Goal: Information Seeking & Learning: Learn about a topic

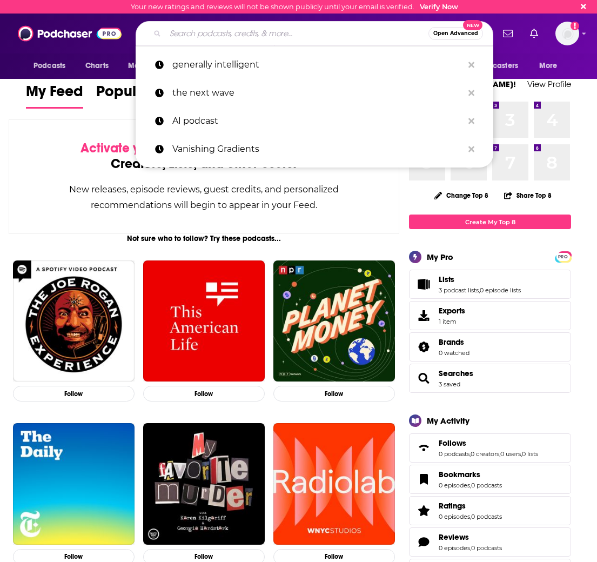
click at [287, 39] on input "Search podcasts, credits, & more..." at bounding box center [296, 33] width 263 height 17
paste input "AI & I"
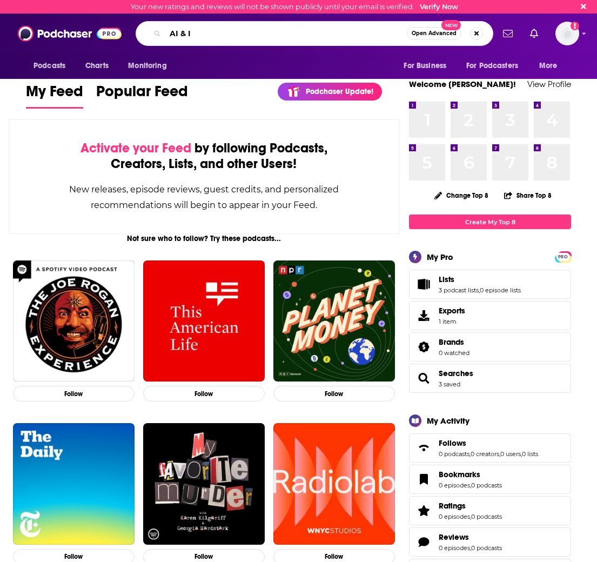
type input "AI & I"
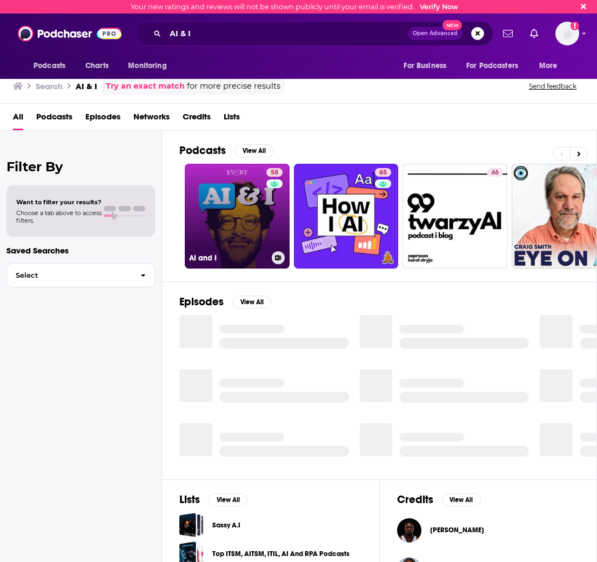
click at [229, 209] on link "58 AI and I" at bounding box center [237, 216] width 105 height 105
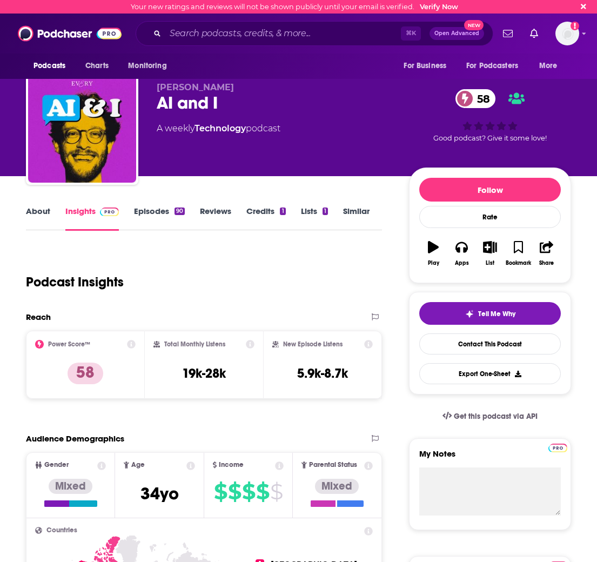
scroll to position [3, 0]
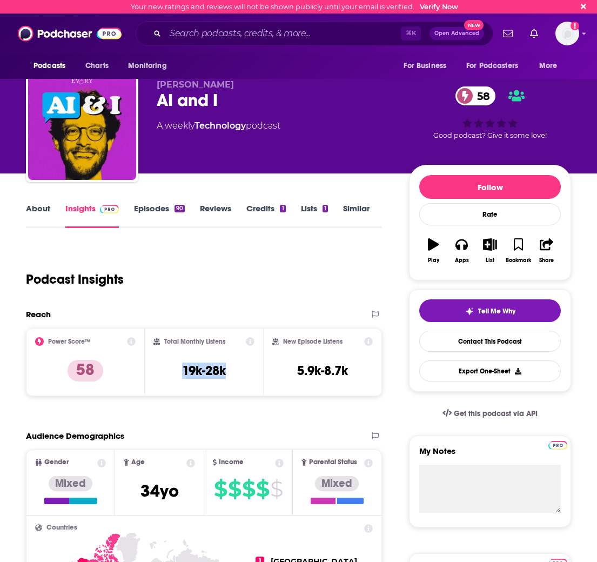
drag, startPoint x: 243, startPoint y: 372, endPoint x: 169, endPoint y: 376, distance: 74.2
click at [169, 376] on div "Total Monthly Listens 19k-28k" at bounding box center [205, 362] width 102 height 50
copy h3 "19k-28k"
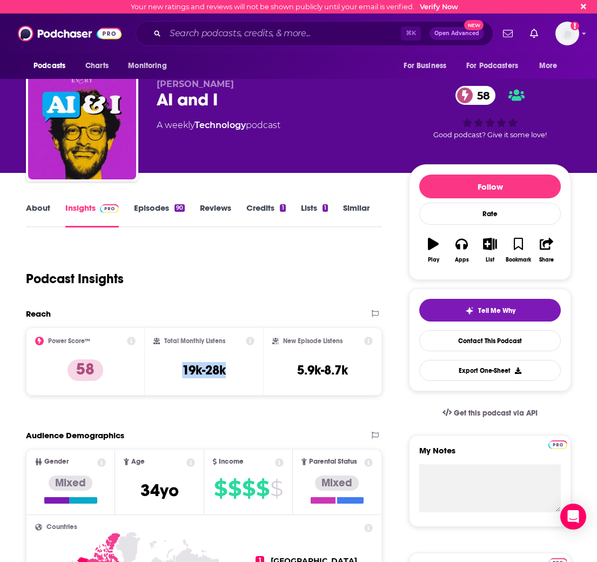
scroll to position [0, 0]
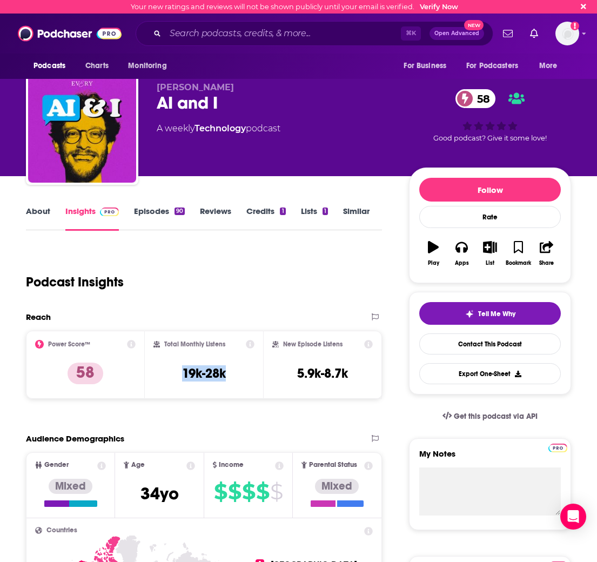
click at [35, 214] on link "About" at bounding box center [38, 218] width 24 height 25
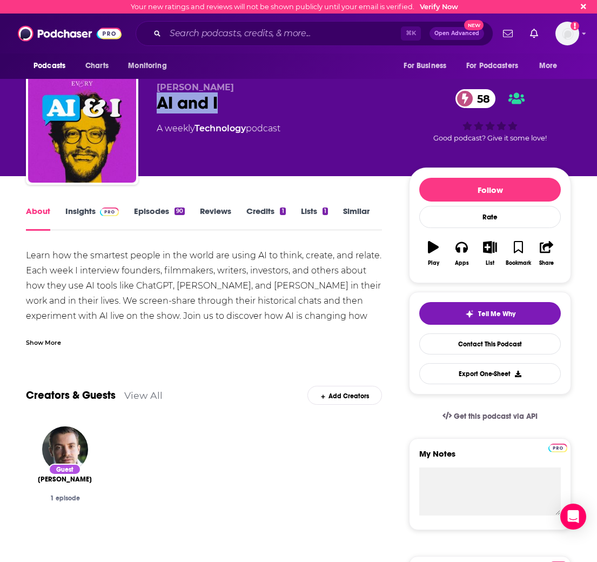
drag, startPoint x: 225, startPoint y: 108, endPoint x: 162, endPoint y: 94, distance: 64.4
click at [161, 103] on div "AI and I 58" at bounding box center [274, 102] width 235 height 21
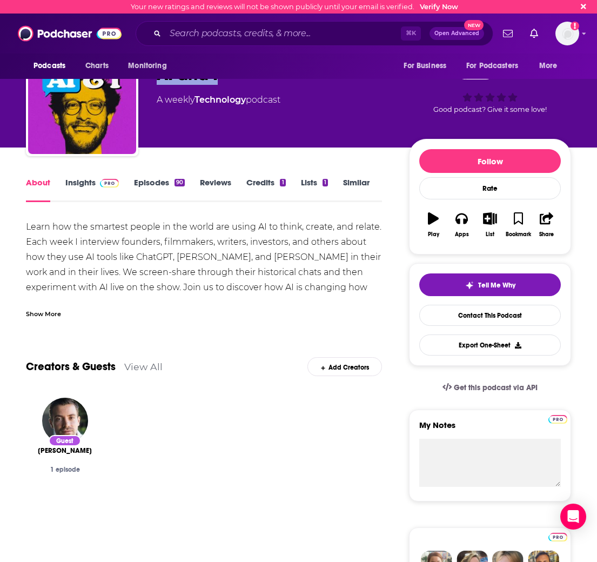
scroll to position [30, 0]
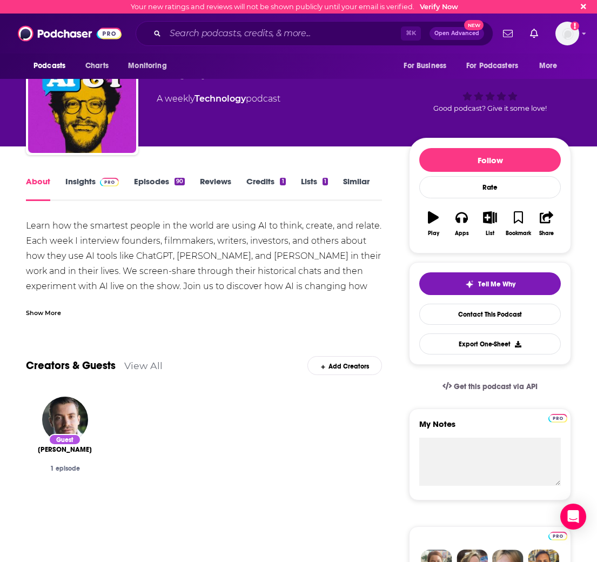
click at [140, 248] on div "Learn how the smartest people in the world are using AI to think, create, and r…" at bounding box center [204, 286] width 356 height 136
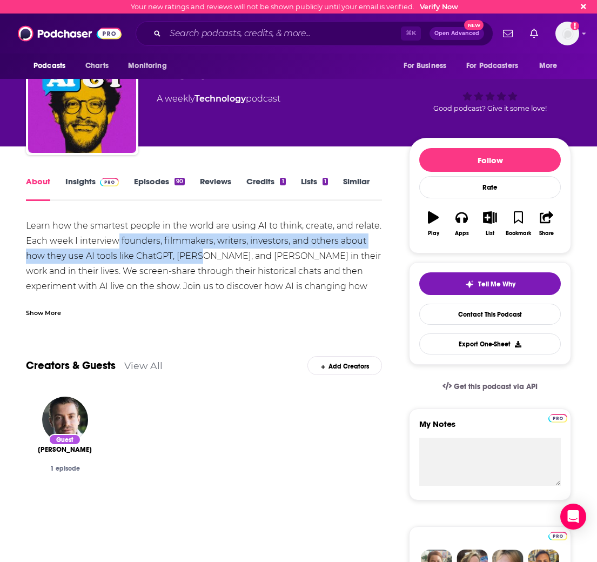
drag, startPoint x: 118, startPoint y: 237, endPoint x: 157, endPoint y: 203, distance: 51.8
click at [189, 249] on div "Learn how the smartest people in the world are using AI to think, create, and r…" at bounding box center [204, 286] width 356 height 136
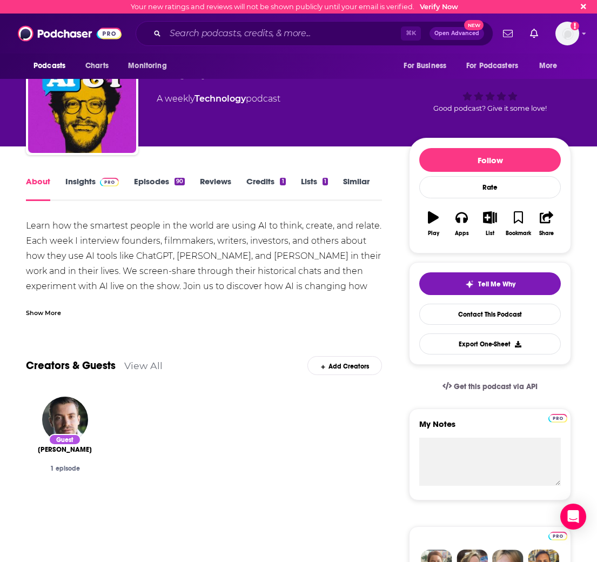
click at [91, 288] on div "Learn how the smartest people in the world are using AI to think, create, and r…" at bounding box center [204, 286] width 356 height 136
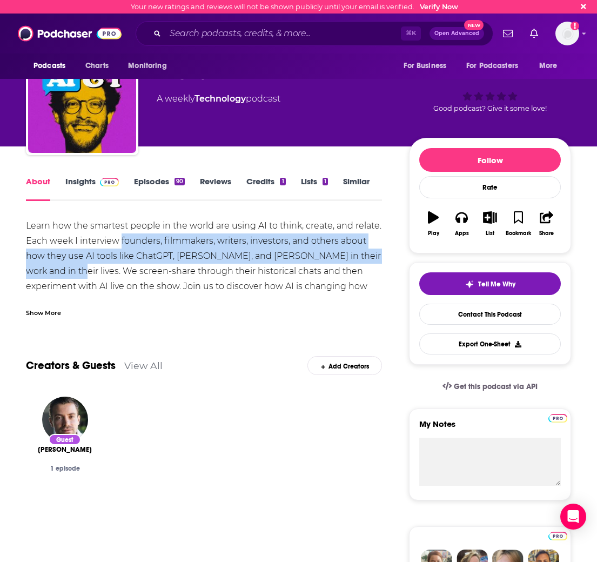
drag, startPoint x: 69, startPoint y: 270, endPoint x: 121, endPoint y: 247, distance: 57.6
click at [121, 247] on div "Learn how the smartest people in the world are using AI to think, create, and r…" at bounding box center [204, 286] width 356 height 136
copy div "founders, filmmakers, writers, investors, and others about how they use AI tool…"
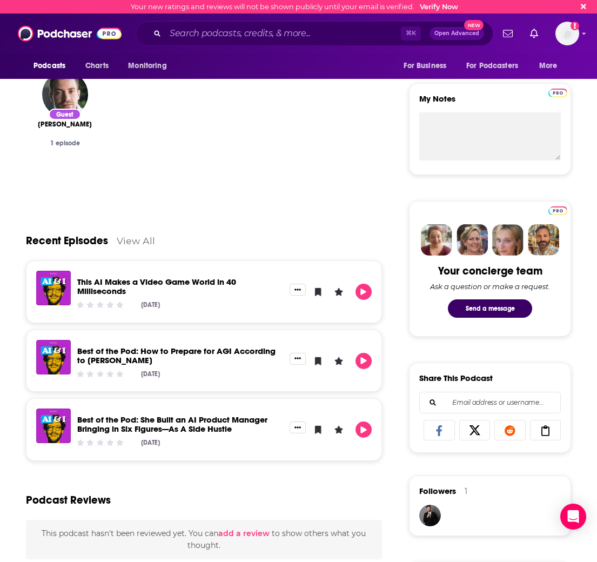
scroll to position [338, 0]
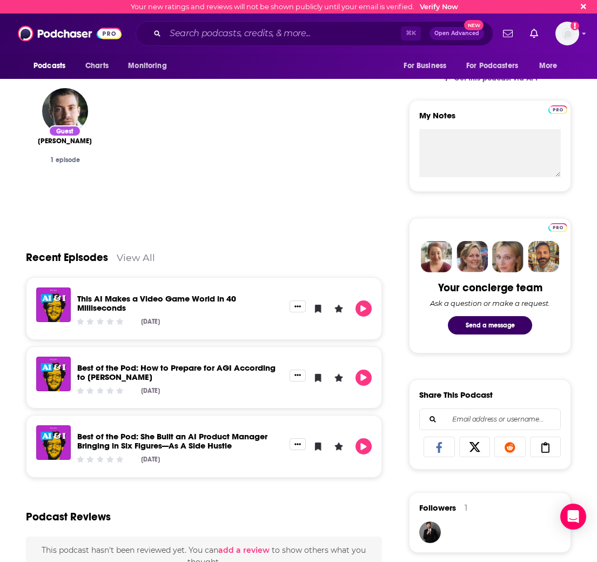
click at [135, 257] on link "View All" at bounding box center [136, 257] width 38 height 11
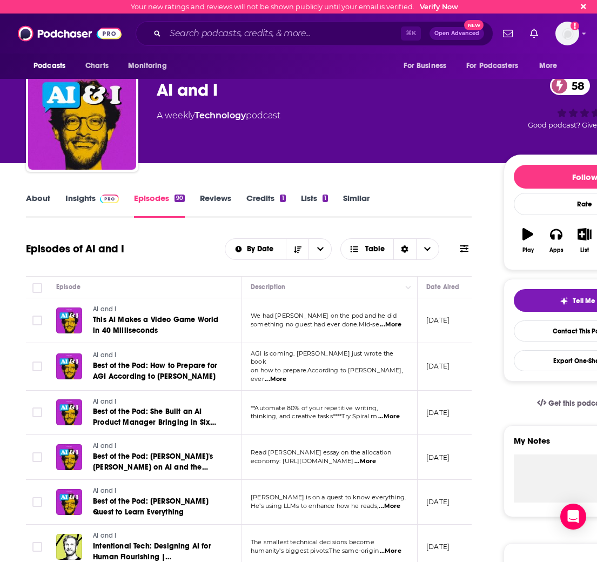
scroll to position [28, 0]
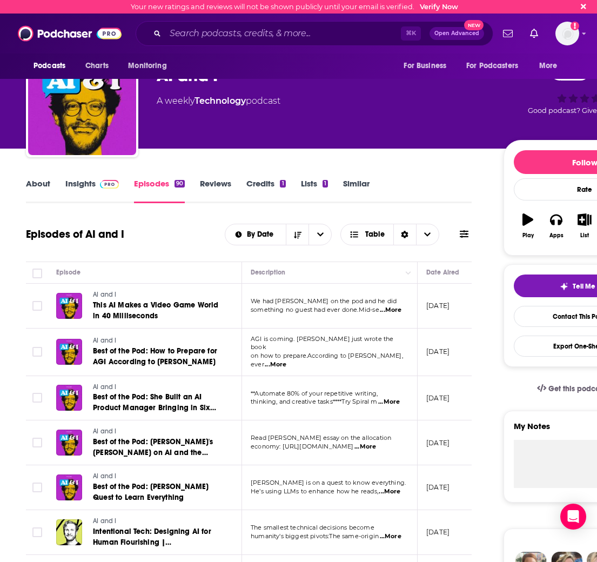
click at [398, 309] on span "...More" at bounding box center [391, 310] width 22 height 9
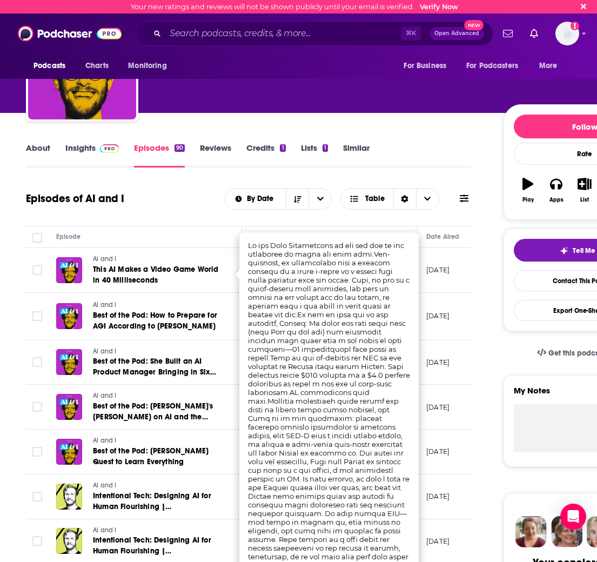
scroll to position [65, 0]
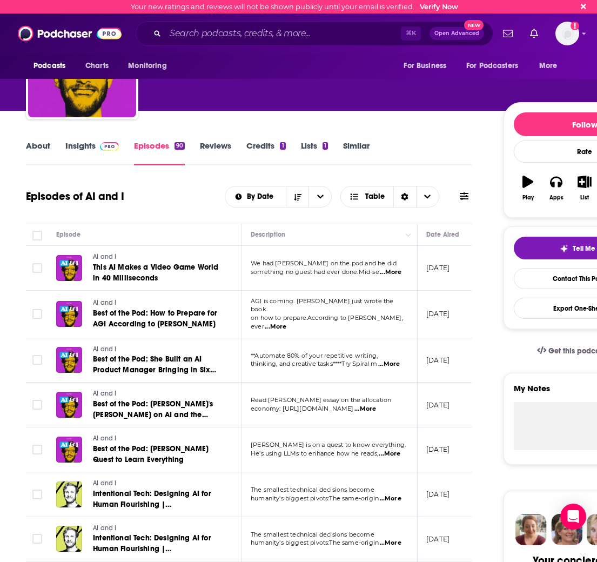
click at [225, 301] on td "AI and I Best of the Pod: How to Prepare for AGI According to [PERSON_NAME]" at bounding box center [145, 315] width 195 height 48
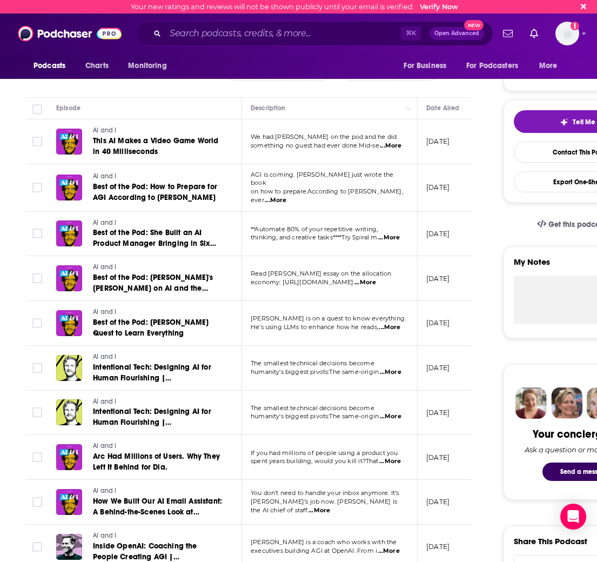
scroll to position [191, 0]
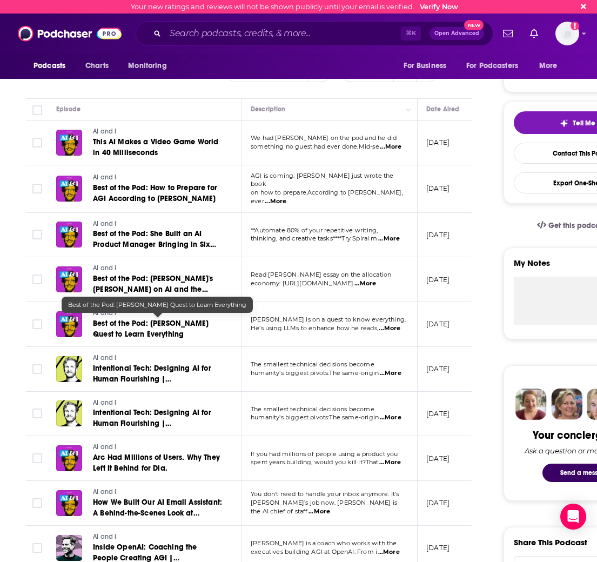
click at [152, 321] on span "Best of the Pod: [PERSON_NAME] Quest to Learn Everything" at bounding box center [151, 329] width 116 height 20
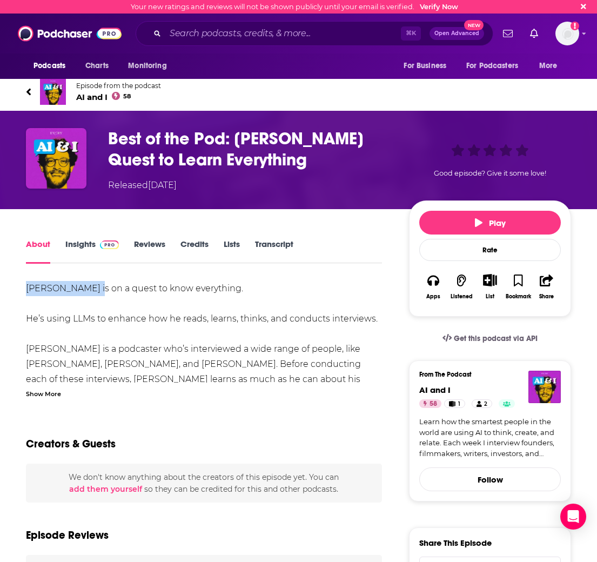
drag, startPoint x: 27, startPoint y: 284, endPoint x: 95, endPoint y: 294, distance: 68.7
copy div "[PERSON_NAME]"
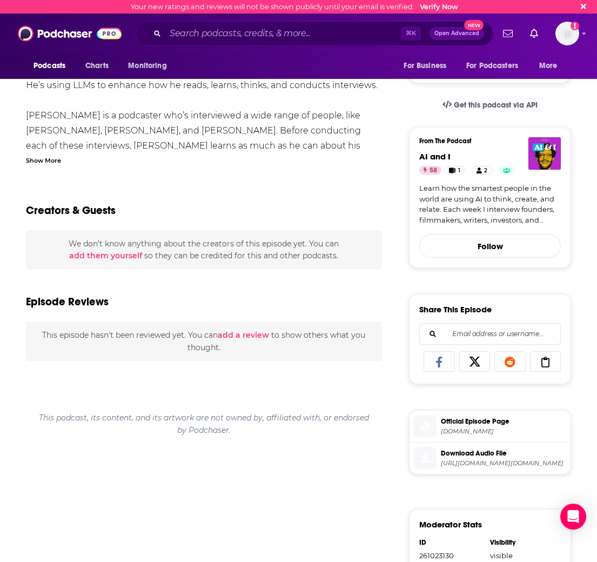
scroll to position [208, 0]
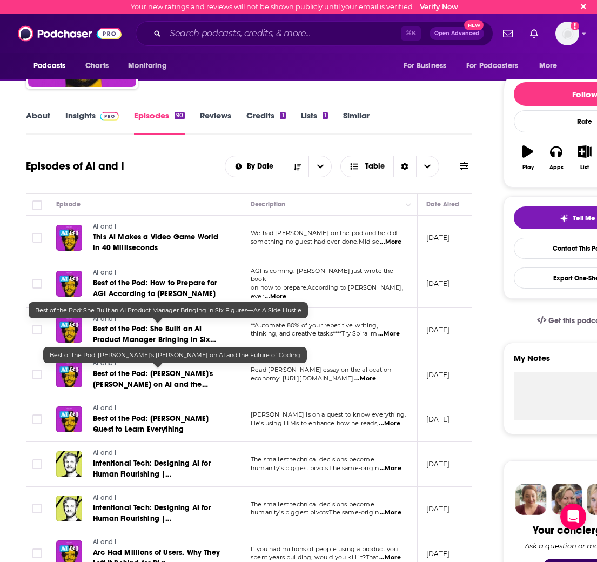
scroll to position [145, 0]
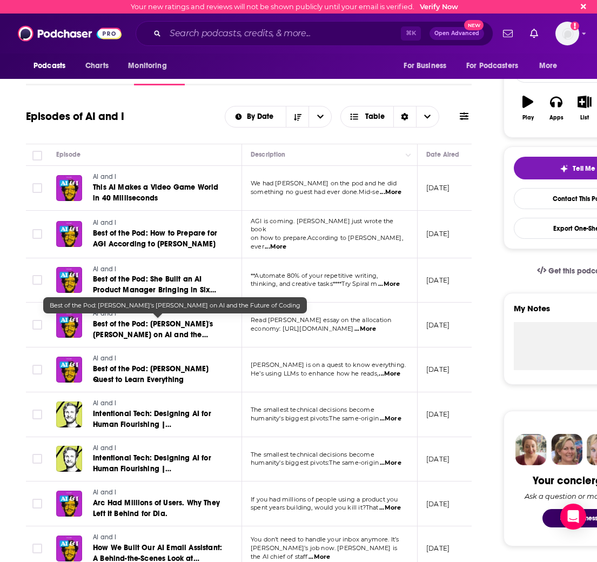
click at [180, 325] on span "Best of the Pod: [PERSON_NAME]'s [PERSON_NAME] on AI and the Future of Coding" at bounding box center [153, 335] width 120 height 31
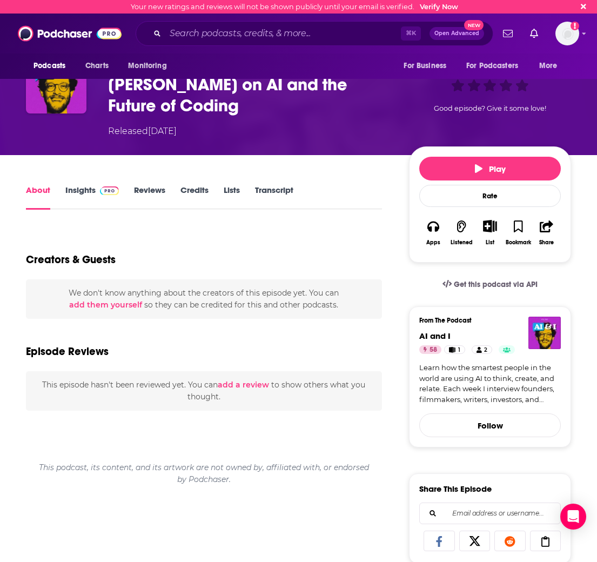
scroll to position [77, 0]
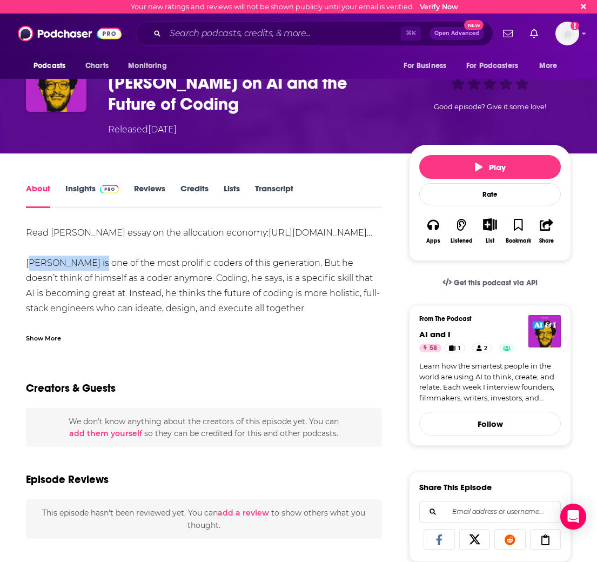
drag, startPoint x: 22, startPoint y: 276, endPoint x: 97, endPoint y: 281, distance: 75.3
copy div "[PERSON_NAME]"
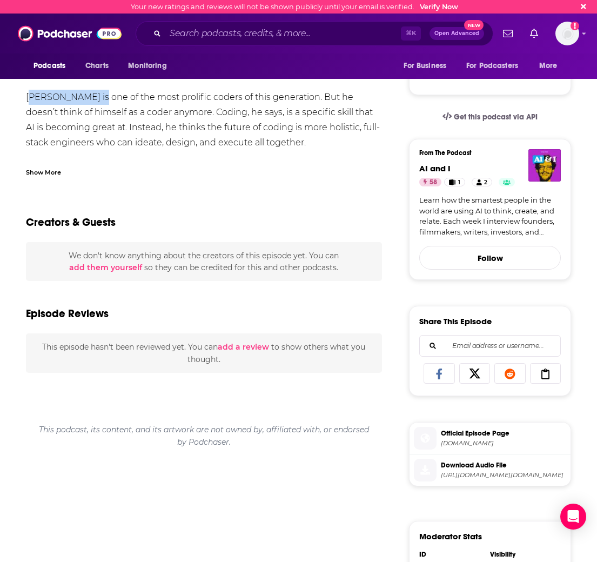
scroll to position [260, 0]
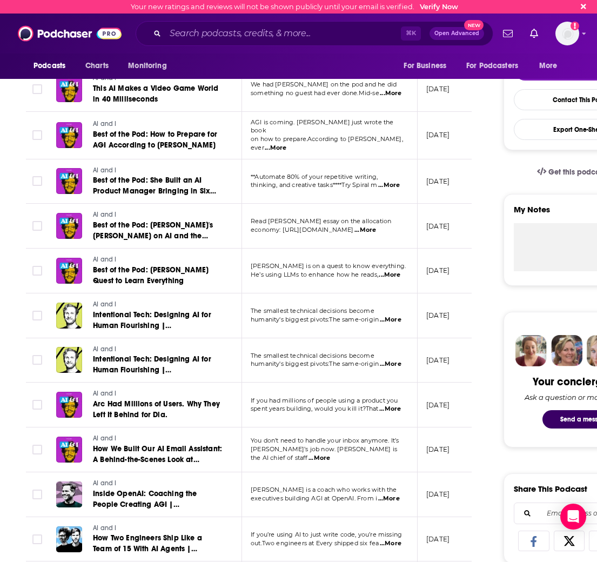
scroll to position [252, 0]
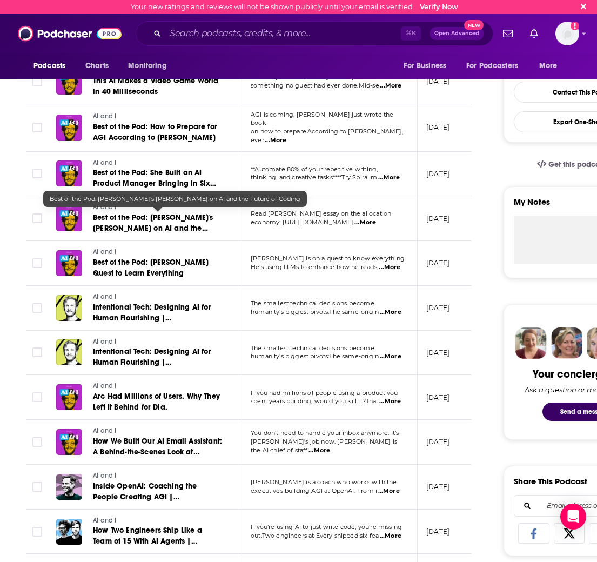
click at [159, 227] on span "Best of the Pod: [PERSON_NAME]'s [PERSON_NAME] on AI and the Future of Coding" at bounding box center [153, 228] width 120 height 31
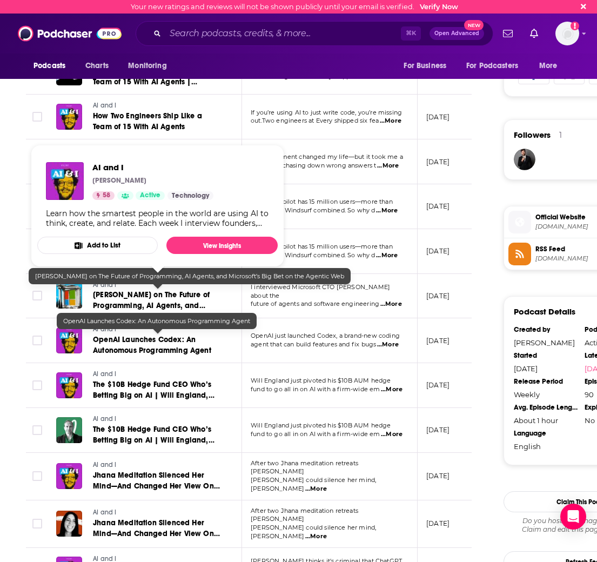
scroll to position [724, 0]
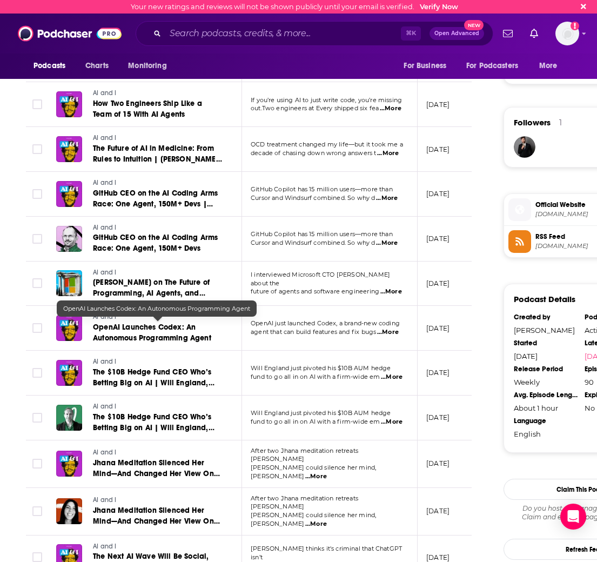
click at [111, 330] on link "OpenAI Launches Codex: An Autonomous Programming Agent" at bounding box center [158, 333] width 130 height 22
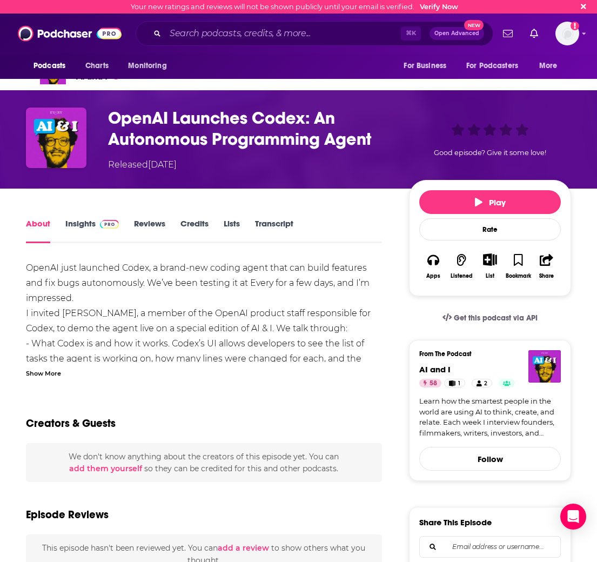
scroll to position [21, 0]
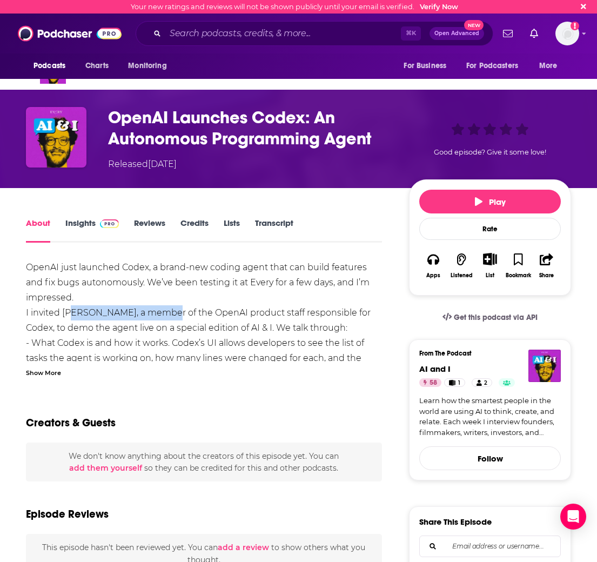
drag, startPoint x: 64, startPoint y: 314, endPoint x: 153, endPoint y: 314, distance: 89.2
click at [153, 314] on div "OpenAI just launched Codex, a brand-new coding agent that can build features an…" at bounding box center [204, 494] width 356 height 469
copy div "[PERSON_NAME],"
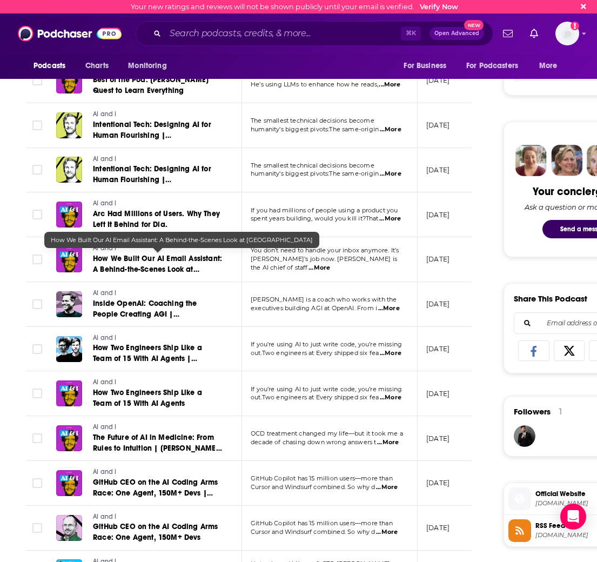
scroll to position [438, 0]
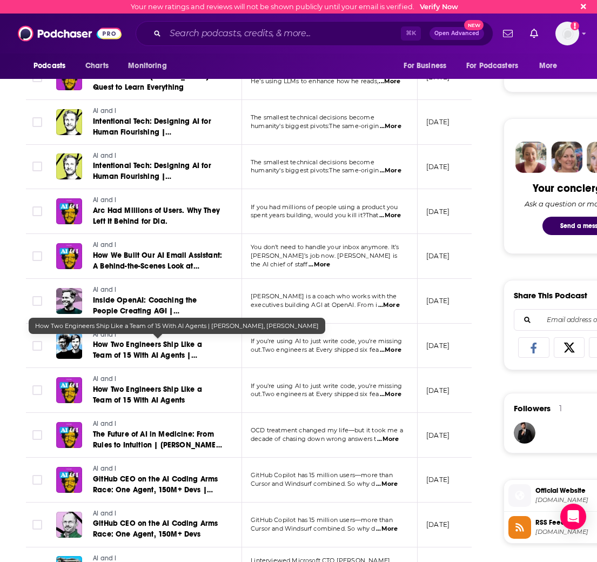
click at [149, 346] on span "How Two Engineers Ship Like a Team of 15 With AI Agents | [PERSON_NAME], [PERSO…" at bounding box center [154, 355] width 122 height 31
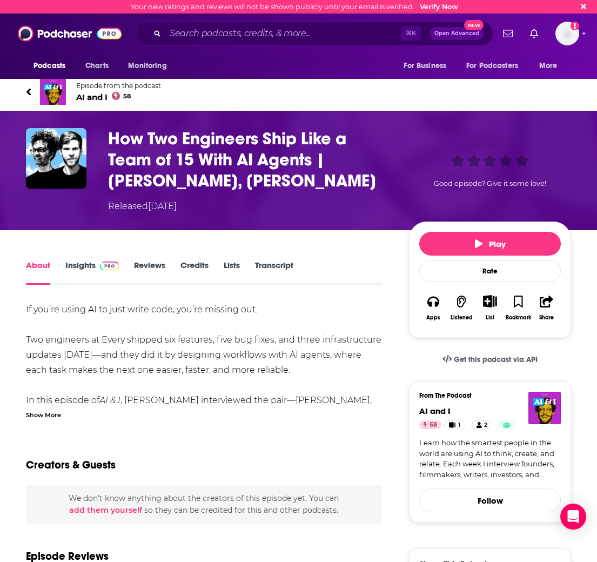
click at [45, 411] on div "Show More" at bounding box center [43, 414] width 35 height 10
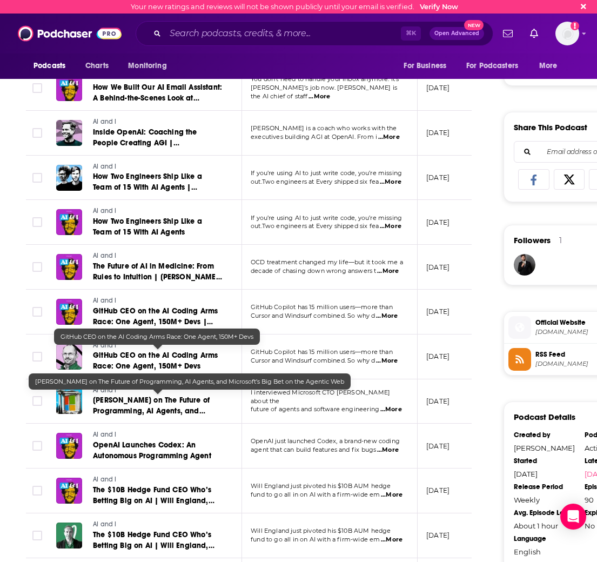
scroll to position [610, 0]
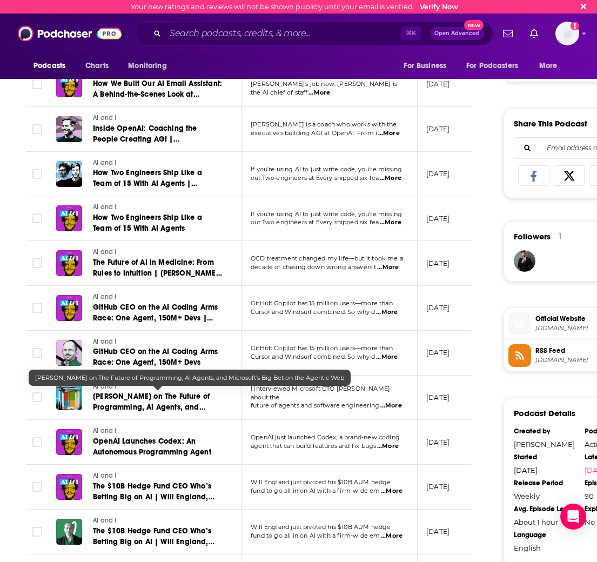
click at [138, 403] on span "[PERSON_NAME] on The Future of Programming, AI Agents, and Microsoft’s Big Bet …" at bounding box center [153, 413] width 120 height 42
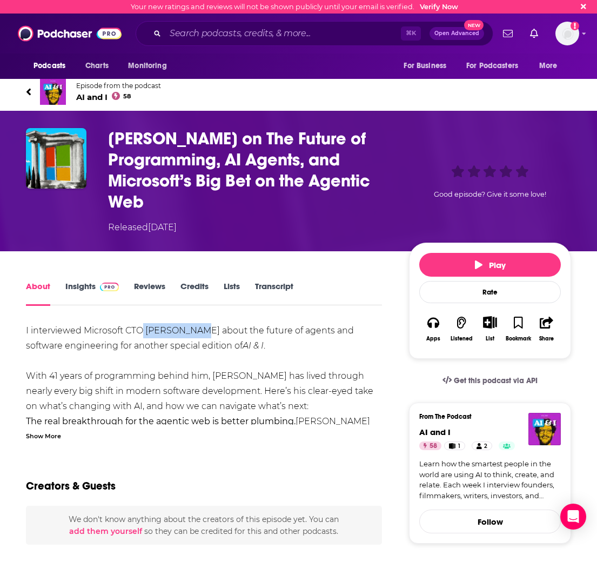
drag, startPoint x: 144, startPoint y: 331, endPoint x: 195, endPoint y: 334, distance: 50.4
copy div "[PERSON_NAME]"
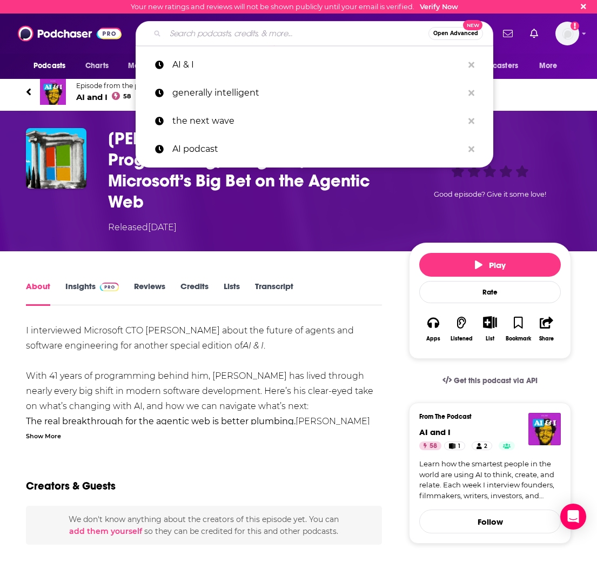
click at [213, 38] on input "Search podcasts, credits, & more..." at bounding box center [296, 33] width 263 height 17
paste input "Vanishing Gradients"
type input "Vanishing Gradients"
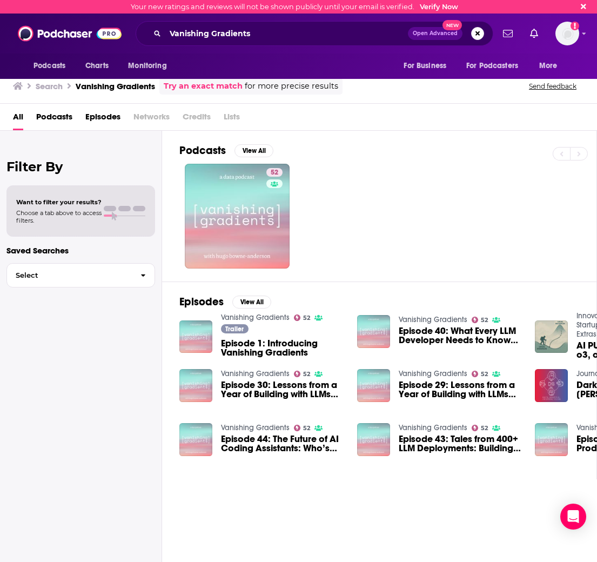
click at [201, 145] on h2 "Podcasts" at bounding box center [203, 151] width 46 height 14
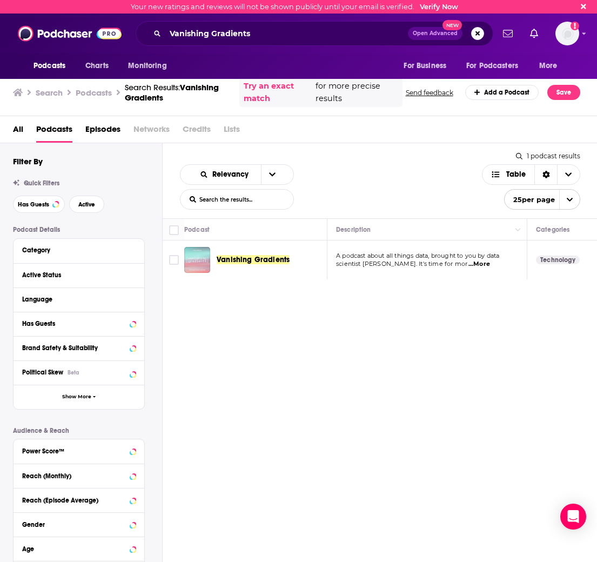
click at [249, 257] on div "Your new ratings and reviews will not be shown publicly until your email is ver…" at bounding box center [298, 281] width 597 height 562
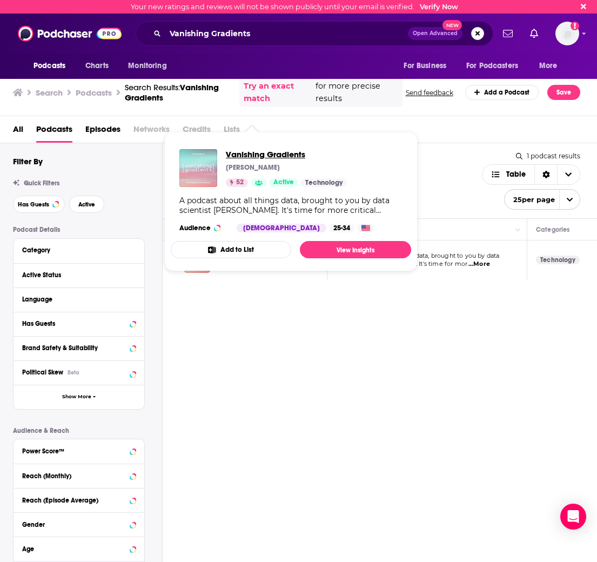
click at [263, 155] on span "Vanishing Gradients" at bounding box center [286, 154] width 121 height 10
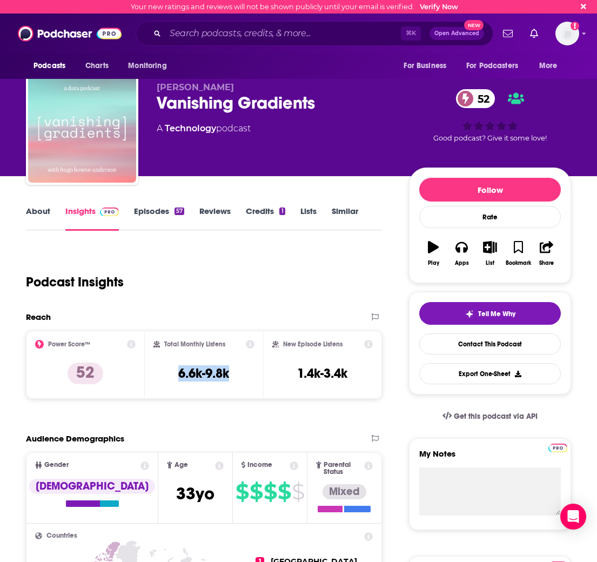
drag, startPoint x: 236, startPoint y: 375, endPoint x: 154, endPoint y: 375, distance: 81.6
click at [154, 375] on div "Total Monthly Listens 6.6k-9.8k" at bounding box center [205, 365] width 102 height 50
copy h3 "6.6k-9.8k"
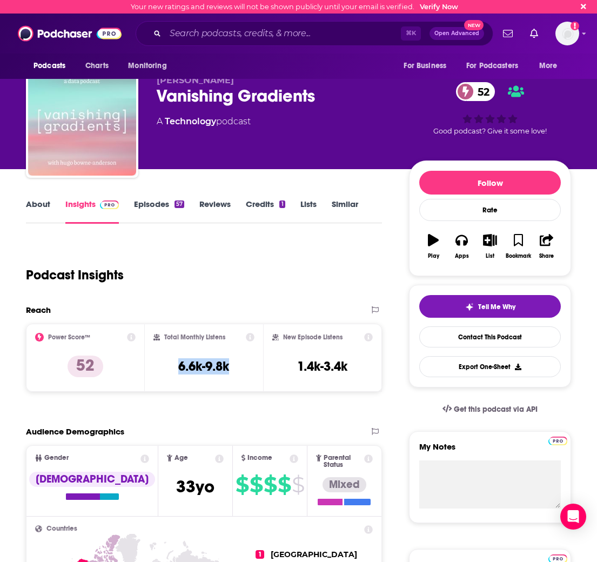
scroll to position [8, 0]
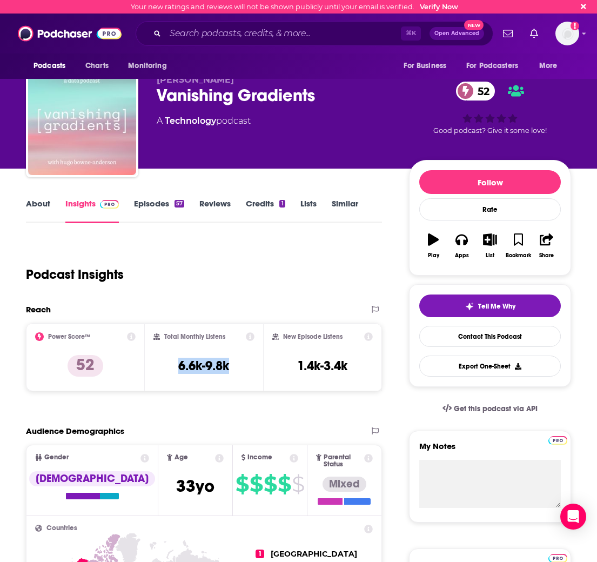
click at [44, 200] on link "About" at bounding box center [38, 210] width 24 height 25
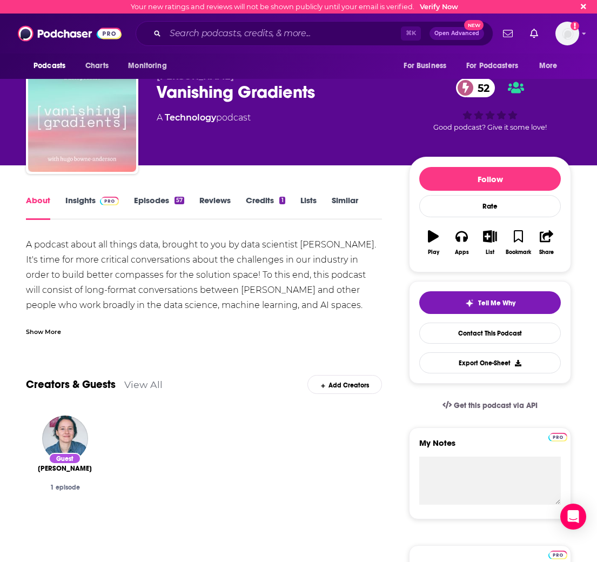
scroll to position [12, 0]
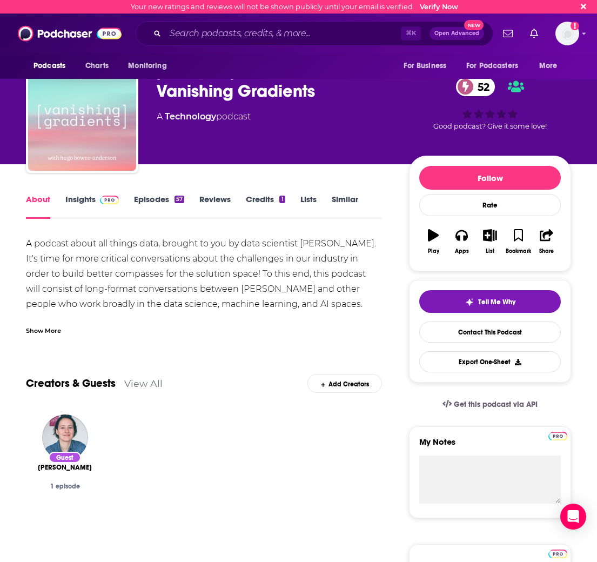
drag, startPoint x: 301, startPoint y: 242, endPoint x: 321, endPoint y: 256, distance: 24.3
click at [321, 256] on div "A podcast about all things data, brought to you by data scientist [PERSON_NAME]…" at bounding box center [204, 304] width 356 height 136
copy div "[PERSON_NAME]."
click at [35, 334] on div "Show More" at bounding box center [43, 330] width 35 height 10
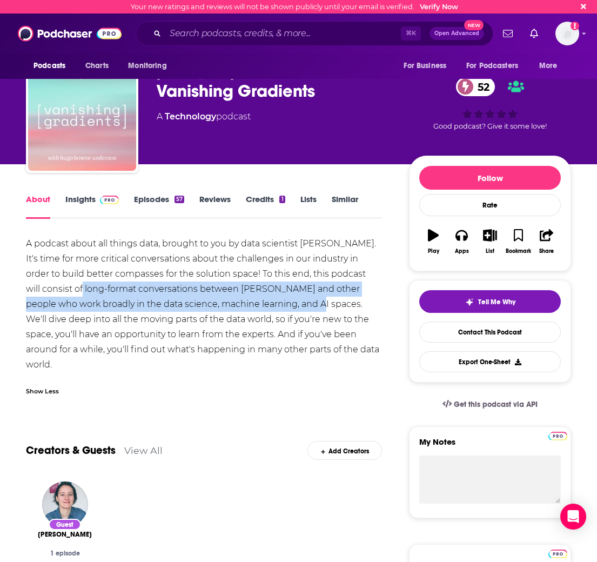
drag, startPoint x: 65, startPoint y: 301, endPoint x: 286, endPoint y: 323, distance: 222.2
click at [286, 323] on div "A podcast about all things data, brought to you by data scientist [PERSON_NAME]…" at bounding box center [204, 304] width 356 height 136
copy div "long-format conversations between [PERSON_NAME] and other people who work broad…"
click at [156, 200] on link "Episodes 57" at bounding box center [159, 206] width 50 height 25
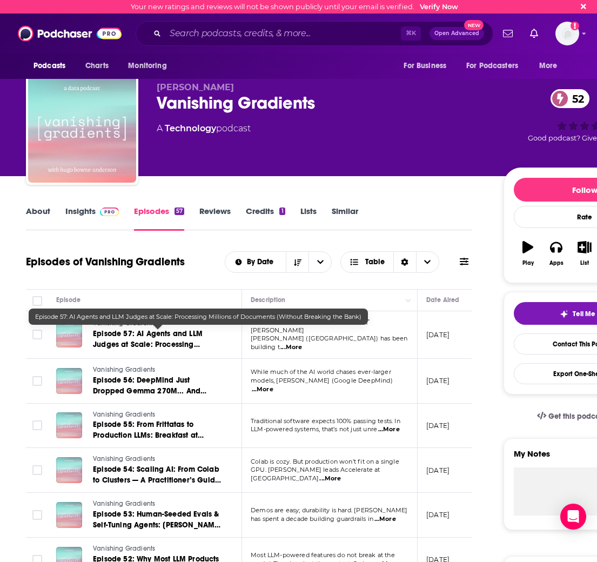
click at [173, 335] on span "Episode 57: AI Agents and LLM Judges at Scale: Processing Millions of Documents…" at bounding box center [148, 350] width 110 height 42
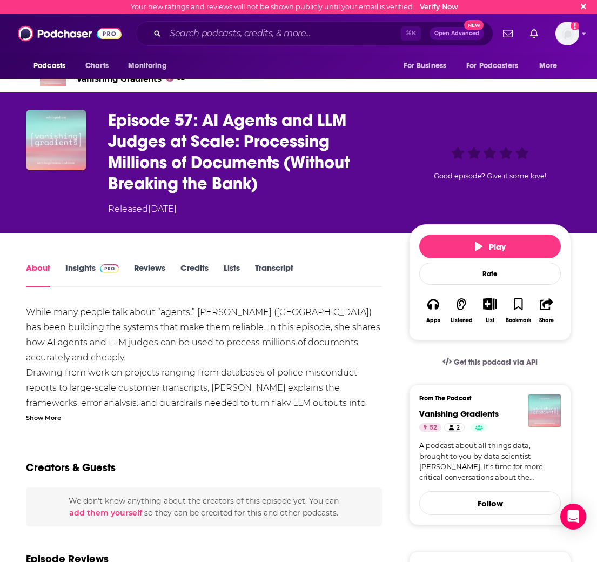
scroll to position [19, 0]
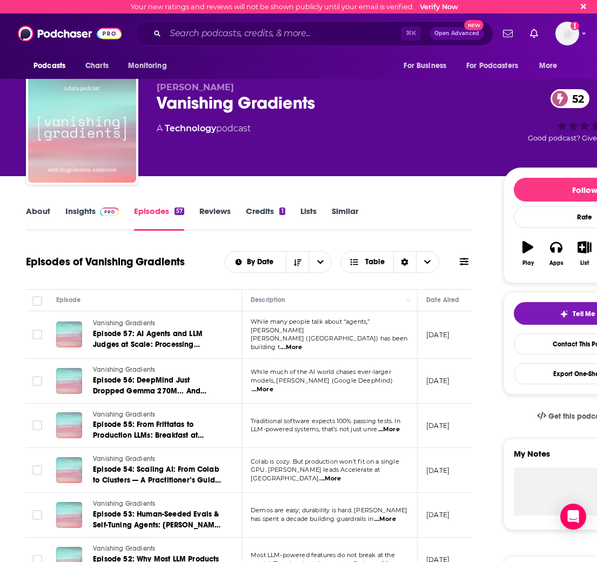
click at [274, 386] on span "...More" at bounding box center [263, 390] width 22 height 9
drag, startPoint x: 276, startPoint y: 316, endPoint x: 305, endPoint y: 320, distance: 29.4
click at [313, 373] on span "While much of the AI world chases ever-larger" at bounding box center [321, 372] width 141 height 8
click at [398, 377] on p "While much of the AI world chases ever-larger" at bounding box center [329, 372] width 157 height 9
click at [274, 386] on span "...More" at bounding box center [263, 390] width 22 height 9
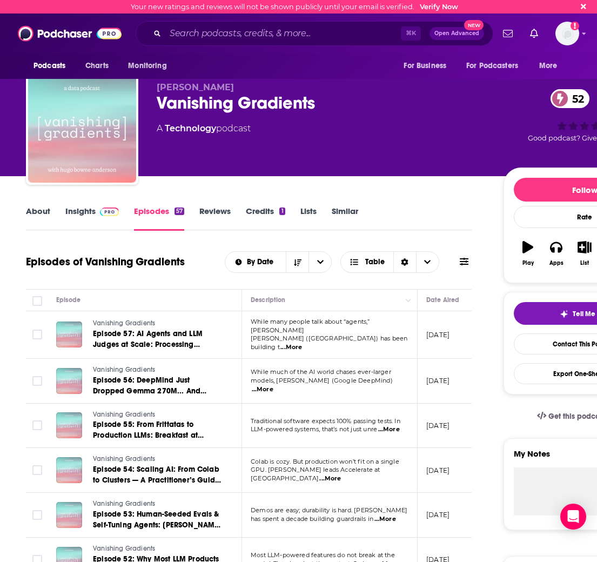
drag, startPoint x: 277, startPoint y: 315, endPoint x: 335, endPoint y: 322, distance: 58.3
click at [274, 386] on span "...More" at bounding box center [263, 390] width 22 height 9
drag, startPoint x: 278, startPoint y: 317, endPoint x: 361, endPoint y: 353, distance: 90.1
click at [343, 382] on span "models, [PERSON_NAME] (Google DeepMind)" at bounding box center [322, 381] width 142 height 8
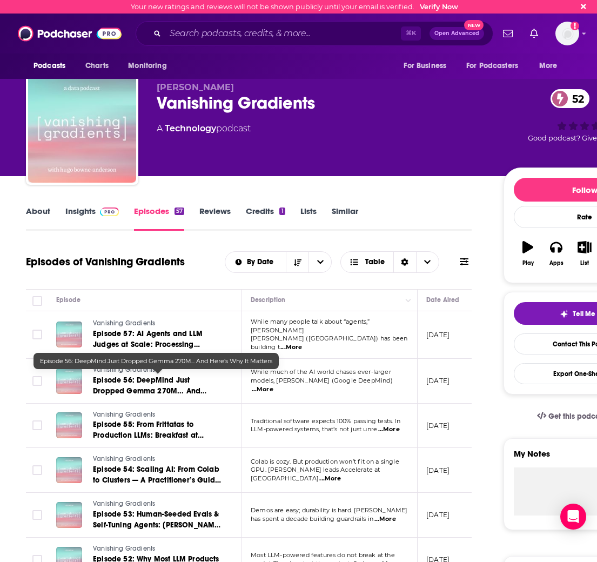
click at [129, 386] on span "Episode 56: DeepMind Just Dropped Gemma 270M... And Here’s Why It Matters" at bounding box center [150, 391] width 114 height 31
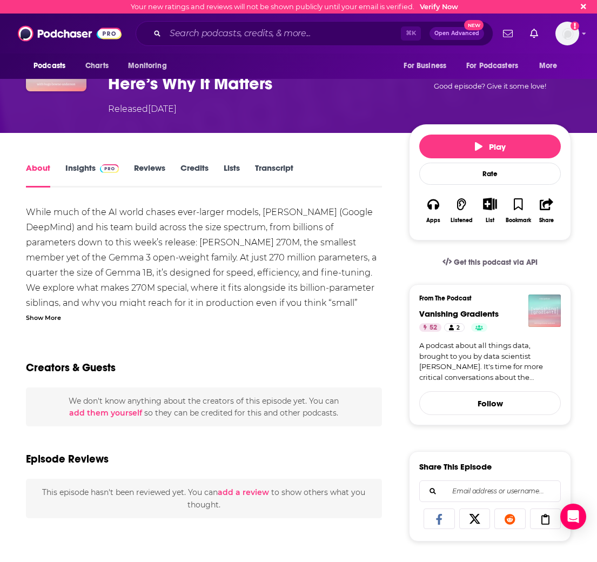
scroll to position [101, 0]
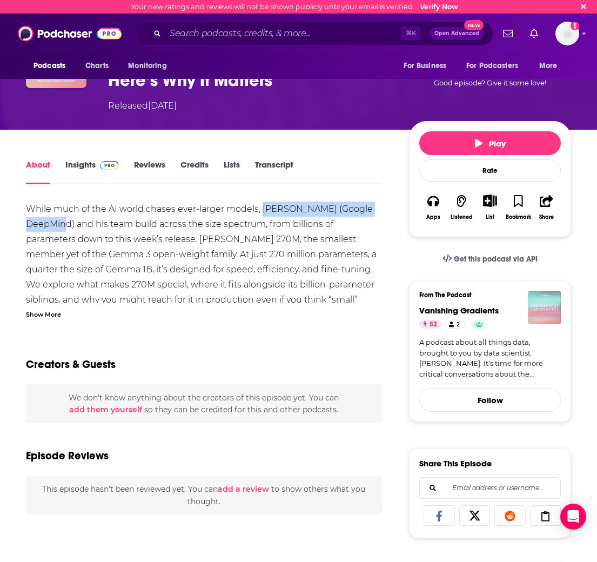
drag, startPoint x: 261, startPoint y: 210, endPoint x: 75, endPoint y: 226, distance: 187.2
click at [74, 226] on div "While much of the AI world chases ever-larger models, [PERSON_NAME] (Google Dee…" at bounding box center [204, 482] width 356 height 560
copy div "[PERSON_NAME] (Google DeepMind)"
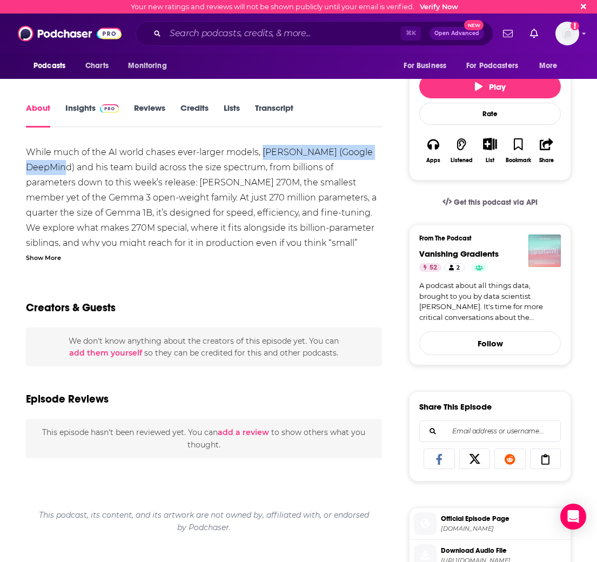
scroll to position [149, 0]
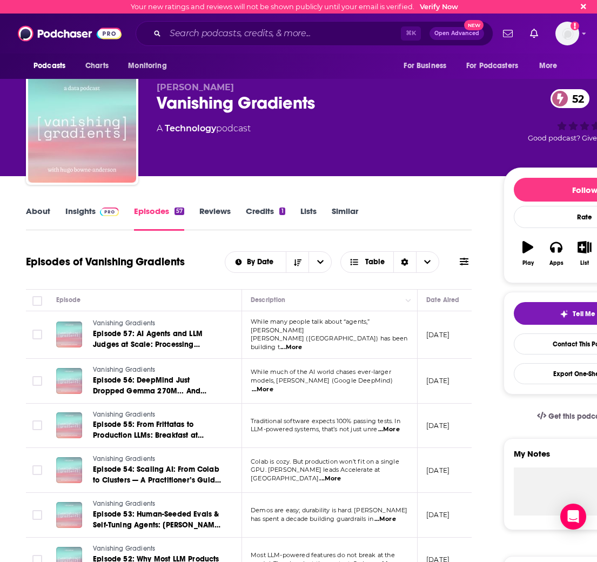
click at [274, 387] on span "...More" at bounding box center [263, 390] width 22 height 9
click at [424, 422] on td "[DATE]" at bounding box center [453, 426] width 70 height 45
click at [391, 426] on span "...More" at bounding box center [389, 430] width 22 height 9
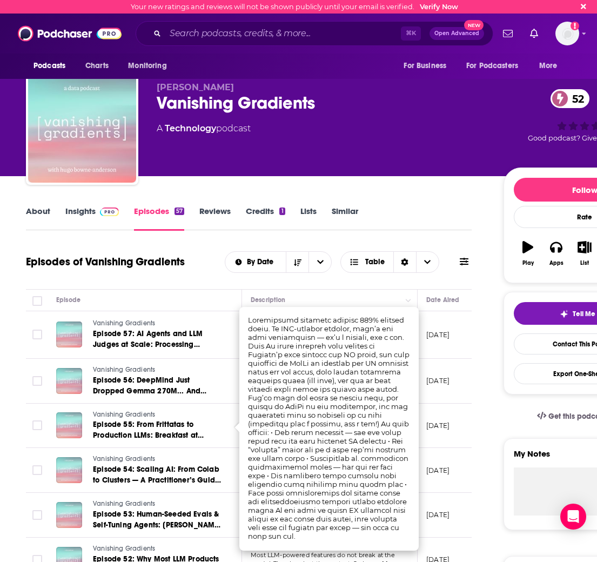
scroll to position [8, 0]
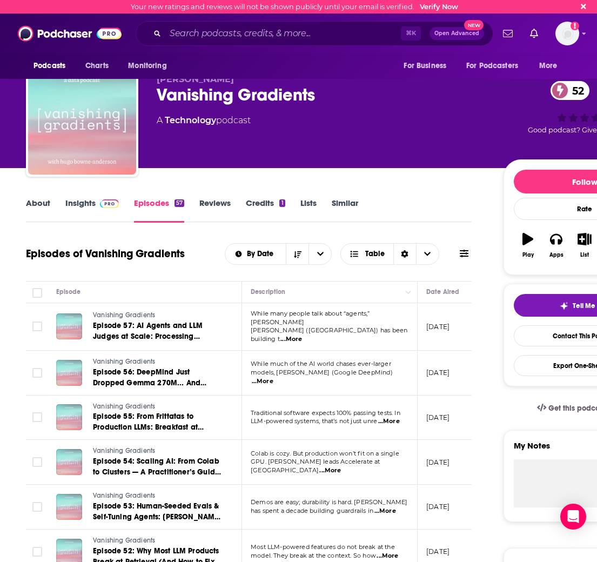
click at [435, 398] on td "[DATE]" at bounding box center [453, 418] width 70 height 45
click at [391, 418] on span "...More" at bounding box center [389, 421] width 22 height 9
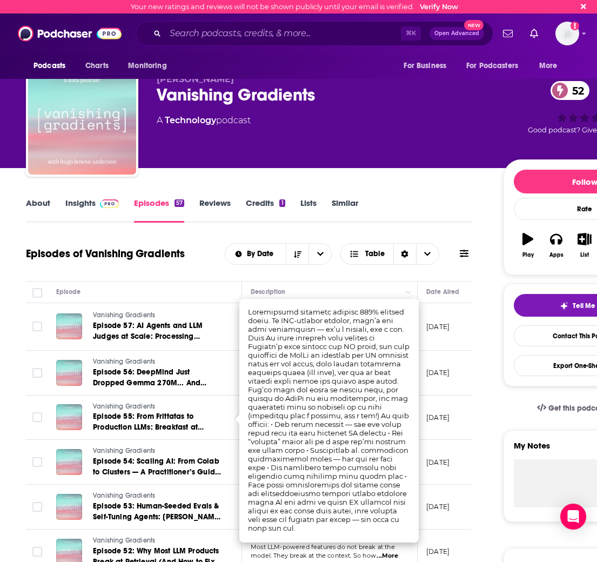
click at [427, 447] on td "[DATE]" at bounding box center [453, 462] width 70 height 45
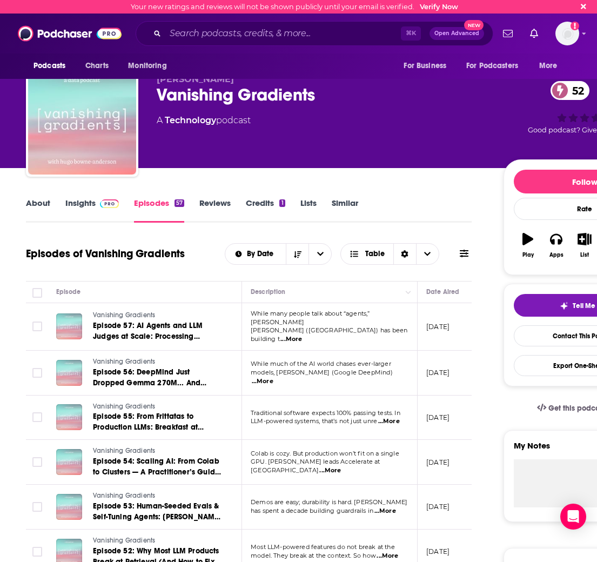
scroll to position [36, 0]
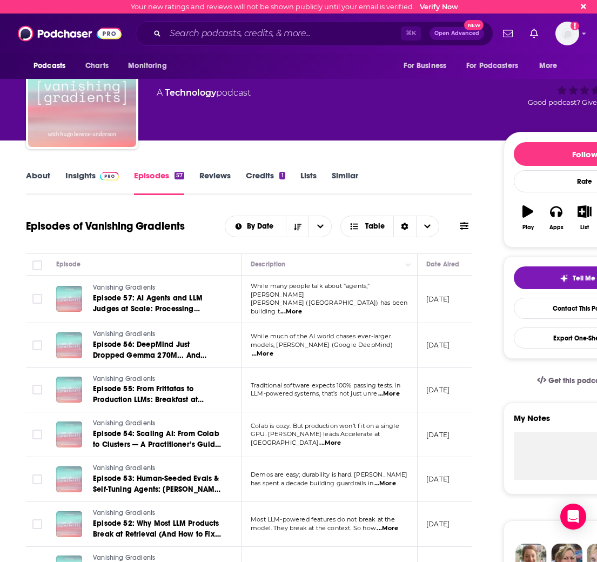
click at [341, 439] on span "...More" at bounding box center [331, 443] width 22 height 9
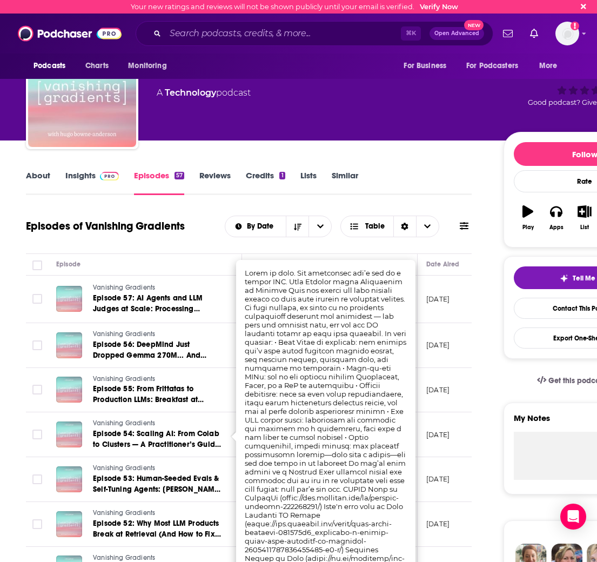
click at [433, 441] on td "[DATE]" at bounding box center [453, 435] width 70 height 45
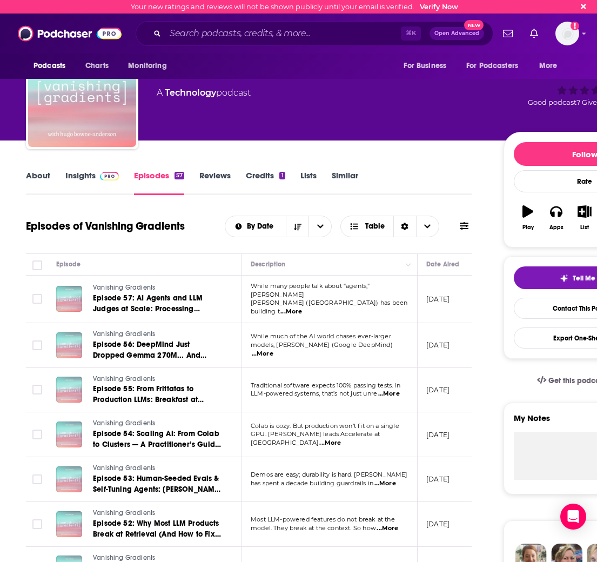
click at [394, 480] on span "...More" at bounding box center [386, 484] width 22 height 9
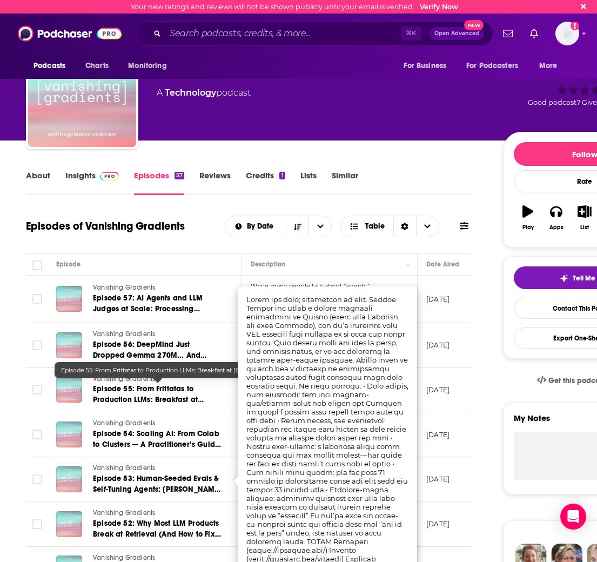
scroll to position [81, 0]
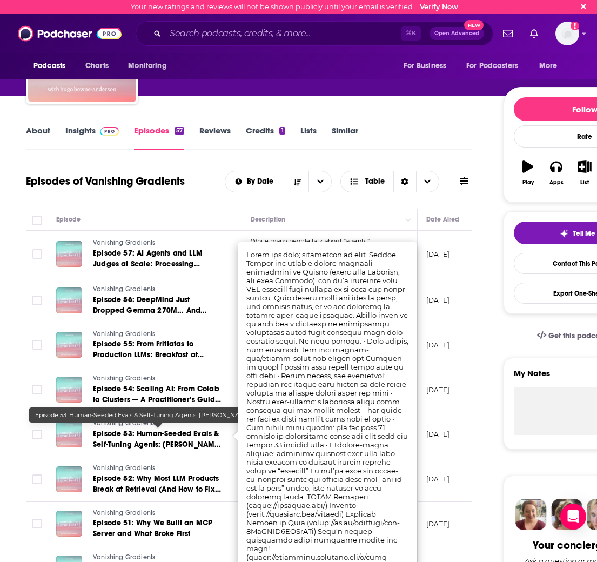
click at [180, 440] on span "Episode 53: Human-Seeded Evals & Self-Tuning Agents: [PERSON_NAME] on Shipping …" at bounding box center [157, 444] width 129 height 31
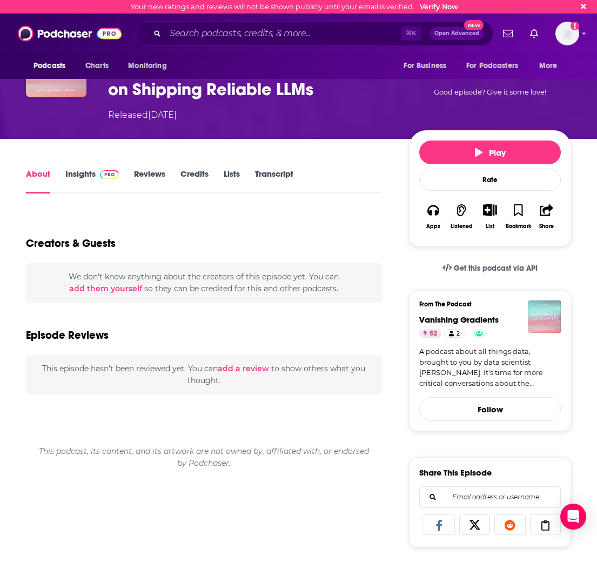
scroll to position [98, 0]
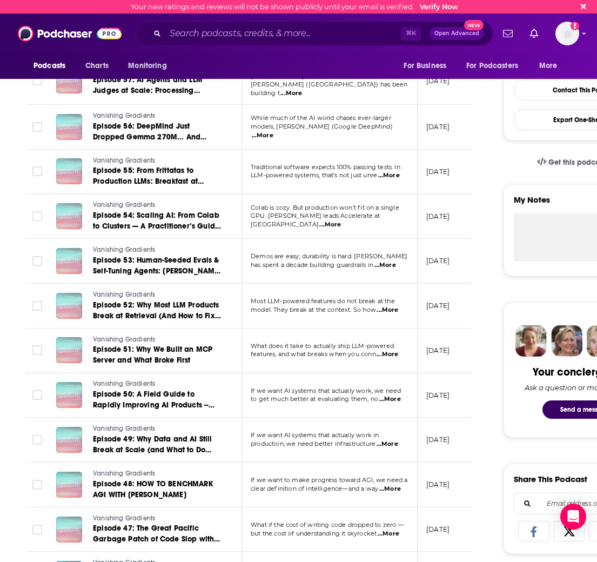
scroll to position [350, 0]
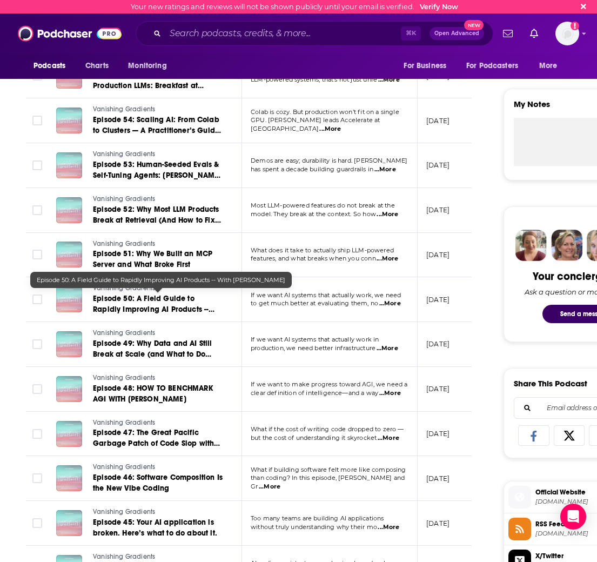
click at [170, 301] on link "Episode 50: A Field Guide to Rapidly Improving AI Products -- With [PERSON_NAME]" at bounding box center [158, 305] width 130 height 22
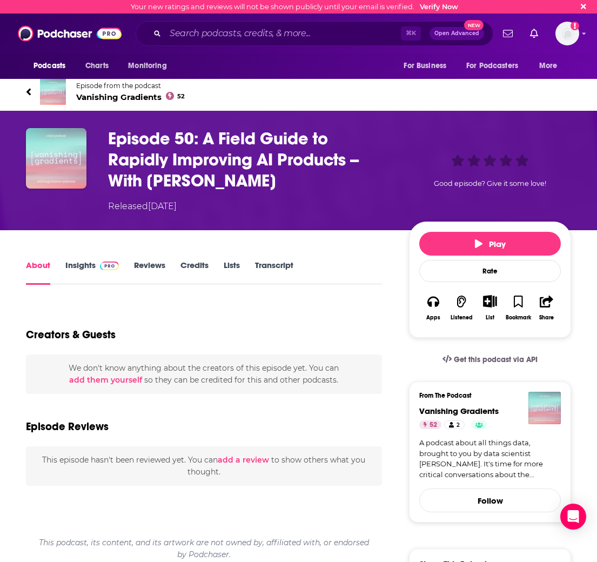
scroll to position [2, 0]
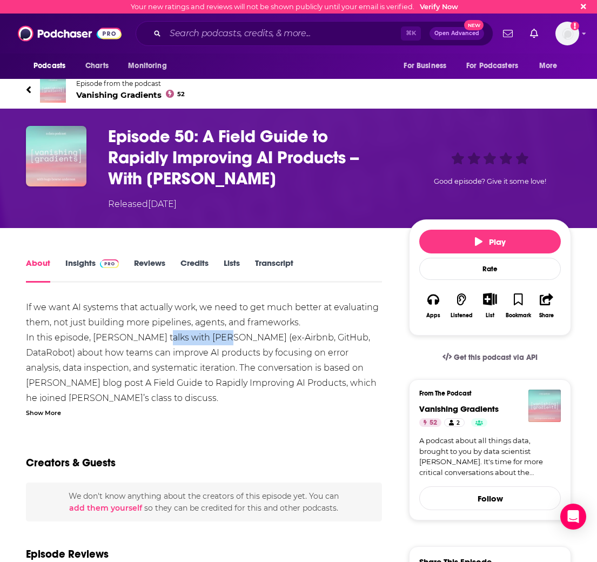
drag, startPoint x: 160, startPoint y: 337, endPoint x: 227, endPoint y: 345, distance: 67.5
click at [227, 345] on div "If we want AI systems that actually work, we need to get much better at evaluat…" at bounding box center [204, 534] width 356 height 469
click at [234, 373] on div "If we want AI systems that actually work, we need to get much better at evaluat…" at bounding box center [204, 534] width 356 height 469
drag, startPoint x: 161, startPoint y: 339, endPoint x: 368, endPoint y: 342, distance: 206.6
click at [368, 342] on div "If we want AI systems that actually work, we need to get much better at evaluat…" at bounding box center [204, 534] width 356 height 469
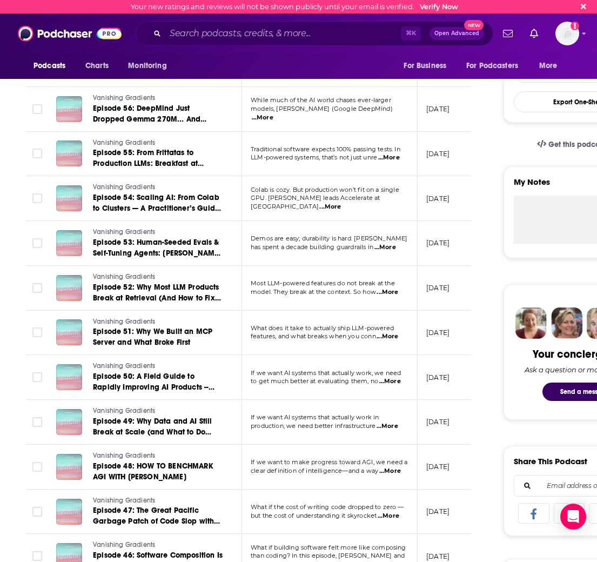
scroll to position [279, 0]
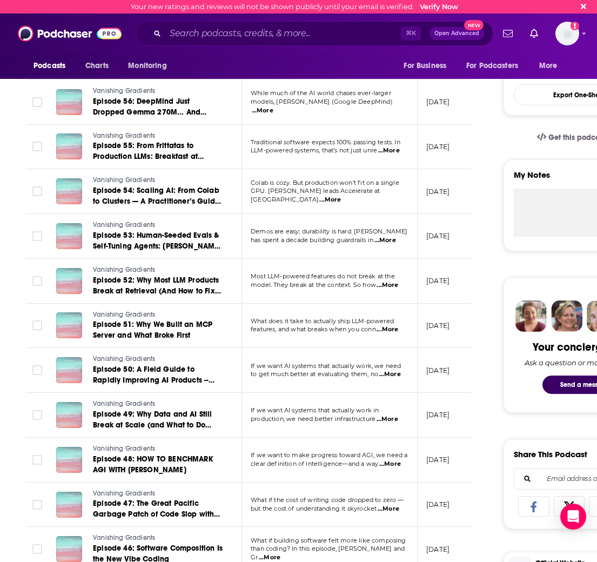
click at [393, 371] on span "...More" at bounding box center [391, 374] width 22 height 9
click at [437, 382] on td "[DATE]" at bounding box center [453, 370] width 70 height 45
click at [396, 417] on span "...More" at bounding box center [388, 419] width 22 height 9
drag, startPoint x: 281, startPoint y: 186, endPoint x: 311, endPoint y: 200, distance: 33.7
click at [388, 420] on span "...More" at bounding box center [388, 419] width 22 height 9
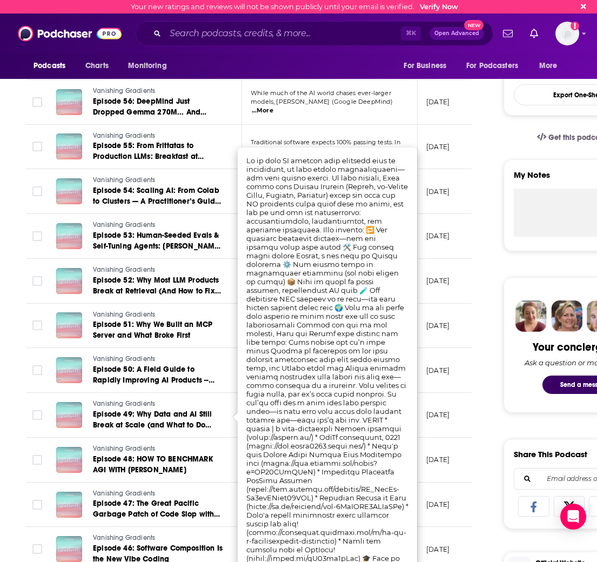
click at [430, 425] on td "[DATE]" at bounding box center [453, 415] width 70 height 45
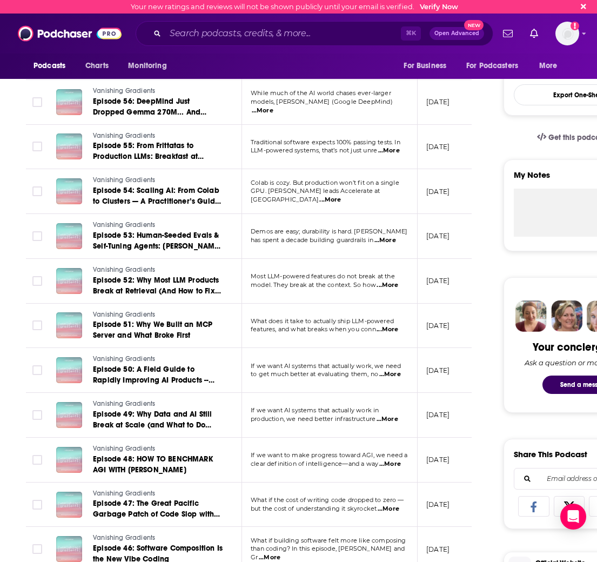
click at [313, 411] on span "If we want AI systems that actually work in" at bounding box center [315, 411] width 128 height 8
click at [143, 400] on span "Vanishing Gradients" at bounding box center [124, 404] width 62 height 8
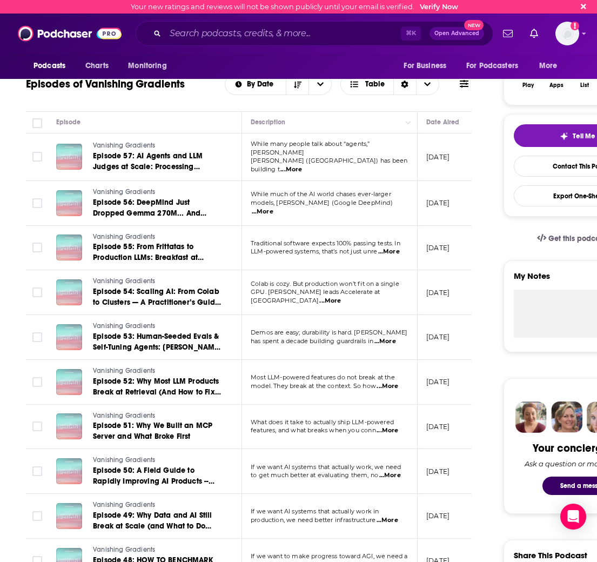
scroll to position [189, 0]
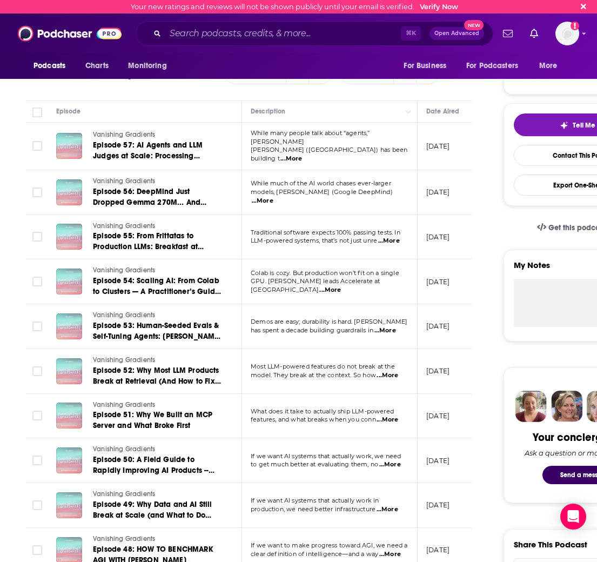
click at [333, 453] on span "If we want AI systems that actually work, we need" at bounding box center [326, 457] width 150 height 8
click at [390, 463] on span "...More" at bounding box center [391, 465] width 22 height 9
click at [335, 426] on td "What does it take to actually ship LLM-powered features, and what breaks when y…" at bounding box center [330, 416] width 176 height 45
drag, startPoint x: 435, startPoint y: 430, endPoint x: 427, endPoint y: 429, distance: 8.2
click at [434, 430] on td "[DATE]" at bounding box center [453, 416] width 70 height 45
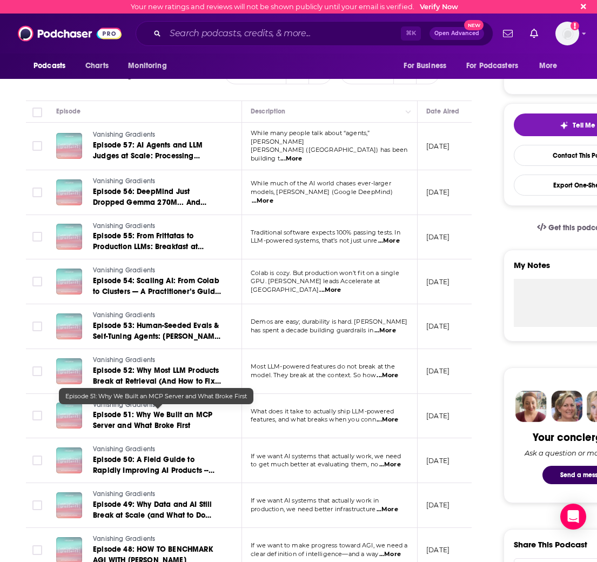
click at [170, 416] on span "Episode 51: Why We Built an MCP Server and What Broke First" at bounding box center [152, 420] width 119 height 20
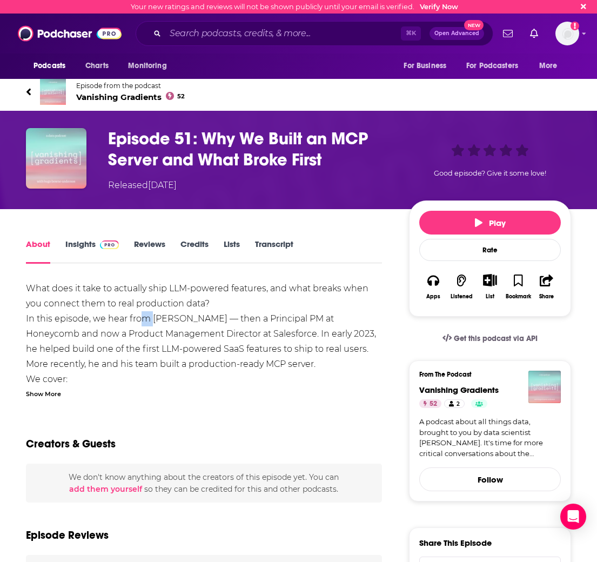
drag, startPoint x: 145, startPoint y: 322, endPoint x: 155, endPoint y: 323, distance: 9.3
click at [154, 323] on div "What does it take to actually ship LLM-powered features, and what breaks when y…" at bounding box center [204, 470] width 356 height 378
click at [155, 319] on div "What does it take to actually ship LLM-powered features, and what breaks when y…" at bounding box center [204, 470] width 356 height 378
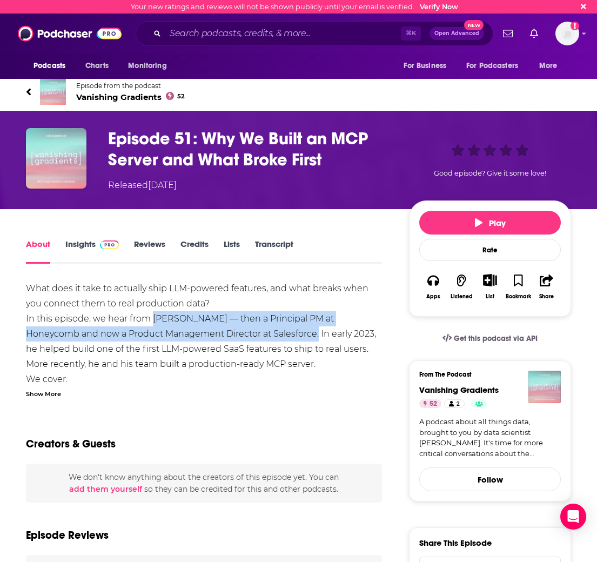
drag, startPoint x: 152, startPoint y: 318, endPoint x: 261, endPoint y: 319, distance: 108.7
click at [264, 335] on div "What does it take to actually ship LLM-powered features, and what breaks when y…" at bounding box center [204, 470] width 356 height 378
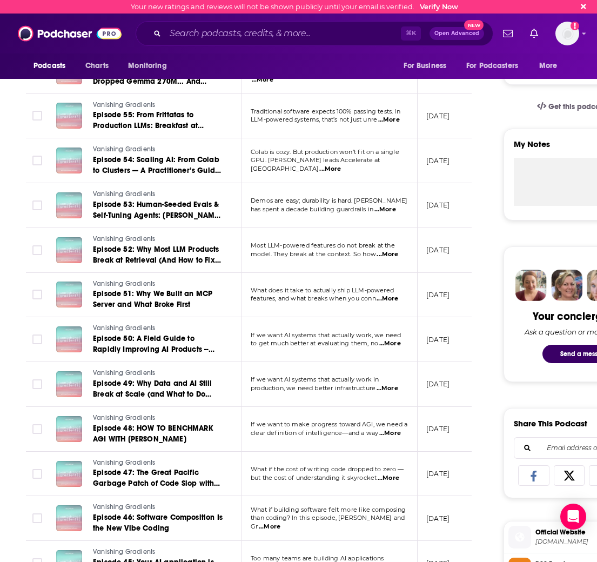
scroll to position [314, 0]
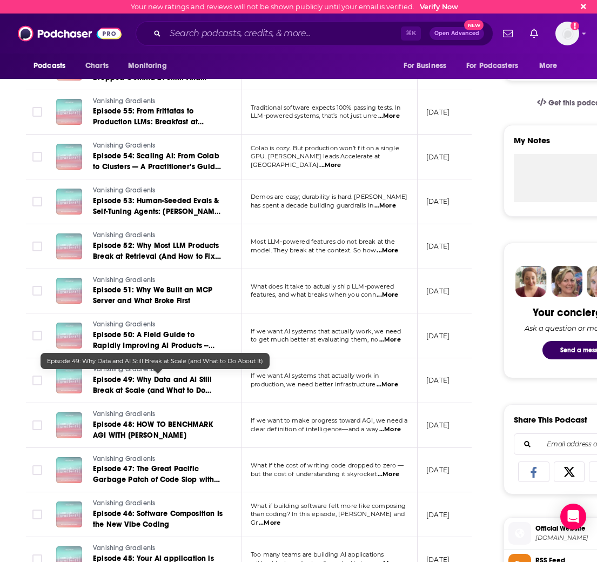
click at [189, 383] on span "Episode 49: Why Data and AI Still Break at Scale (and What to Do About It)" at bounding box center [152, 390] width 119 height 31
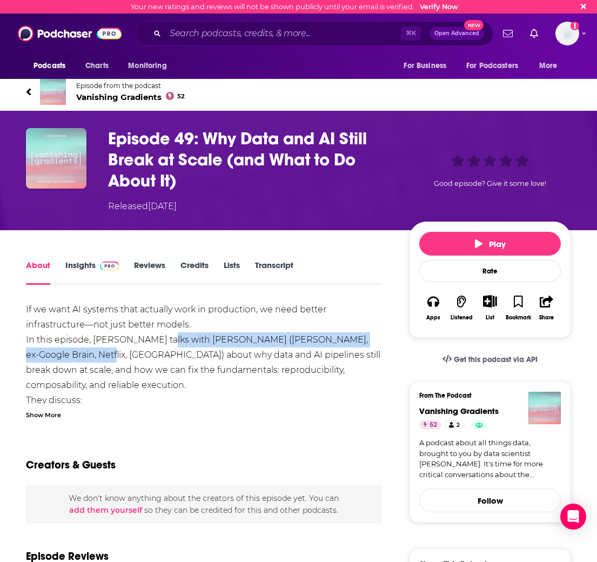
drag, startPoint x: 162, startPoint y: 337, endPoint x: 67, endPoint y: 358, distance: 97.5
